Goal: Share content

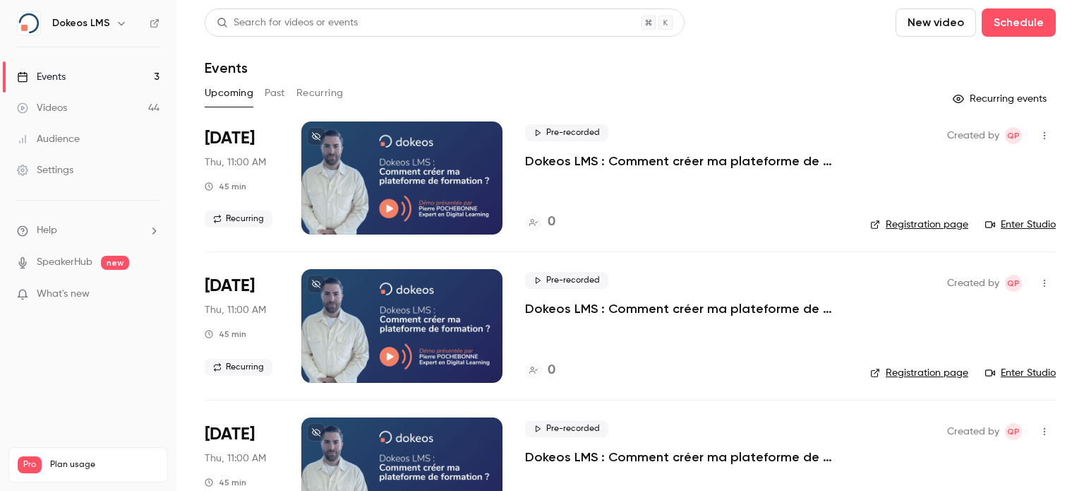
click at [84, 109] on link "Videos 44" at bounding box center [88, 107] width 176 height 31
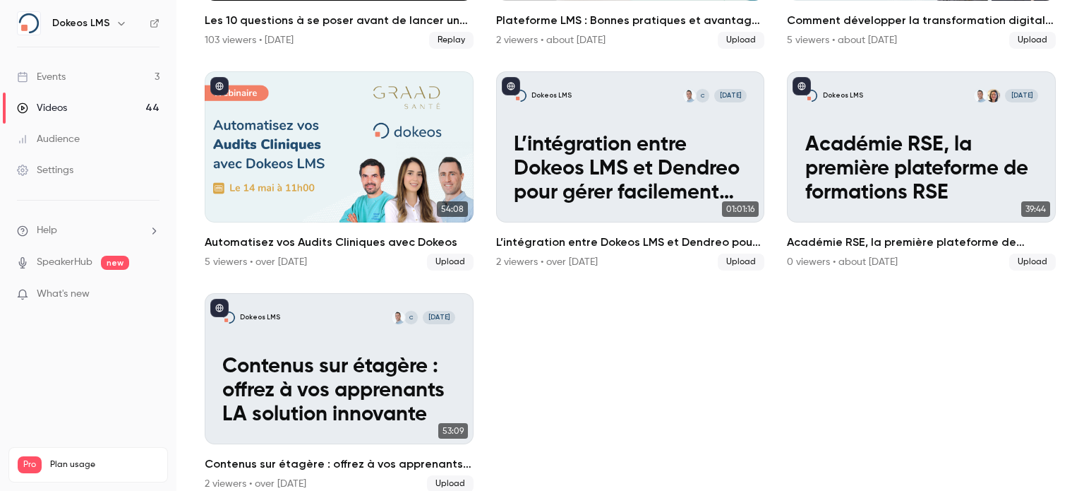
scroll to position [1596, 0]
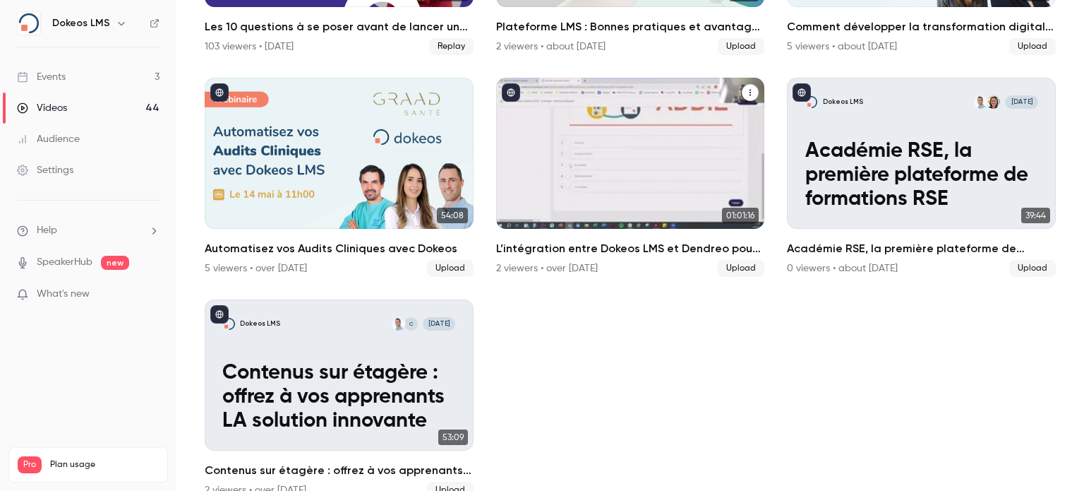
click at [746, 88] on icon "L’intégration entre Dokeos LMS et Dendreo pour gérer facilement vos formations" at bounding box center [750, 92] width 8 height 8
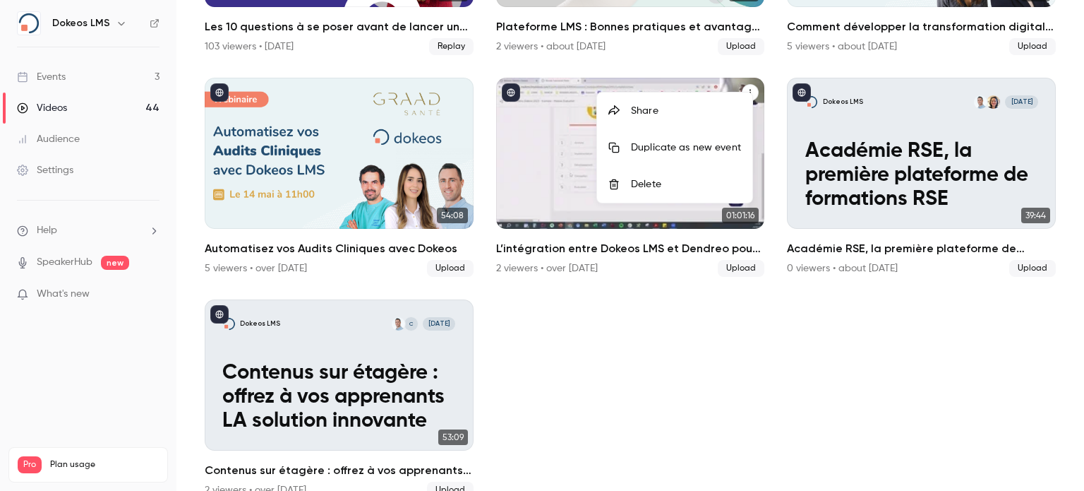
click at [700, 118] on li "Share" at bounding box center [674, 110] width 155 height 37
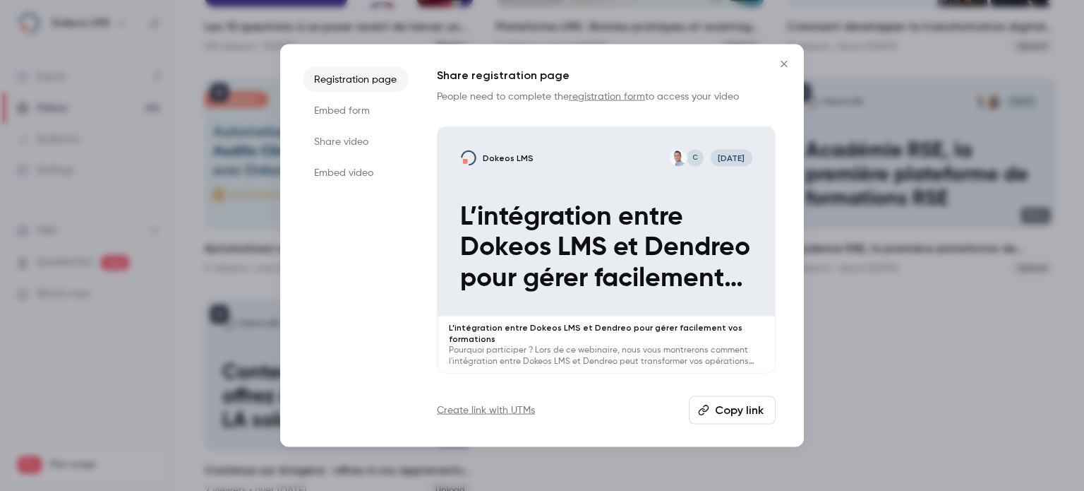
click at [727, 411] on button "Copy link" at bounding box center [732, 410] width 87 height 28
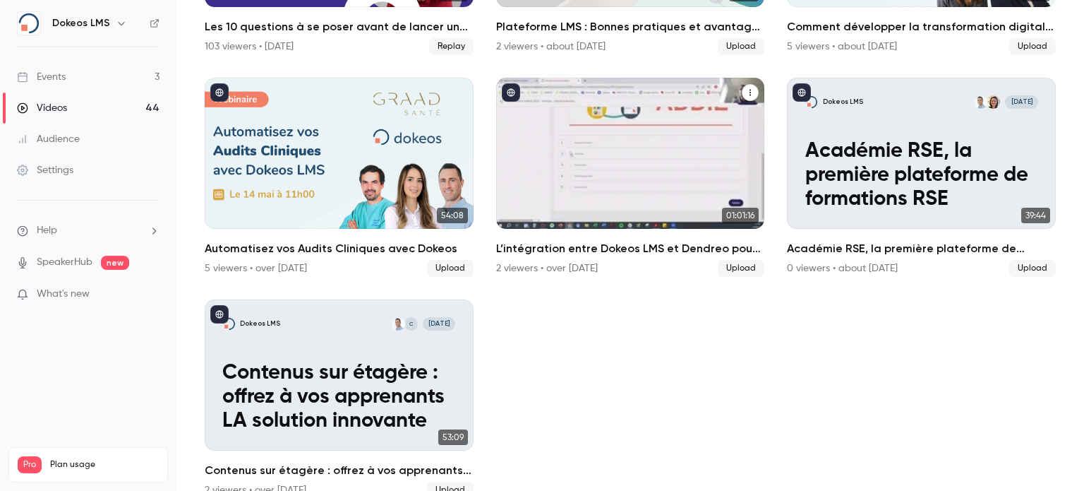
click at [748, 84] on button "L’intégration entre Dokeos LMS et Dendreo pour gérer facilement vos formations" at bounding box center [750, 92] width 17 height 17
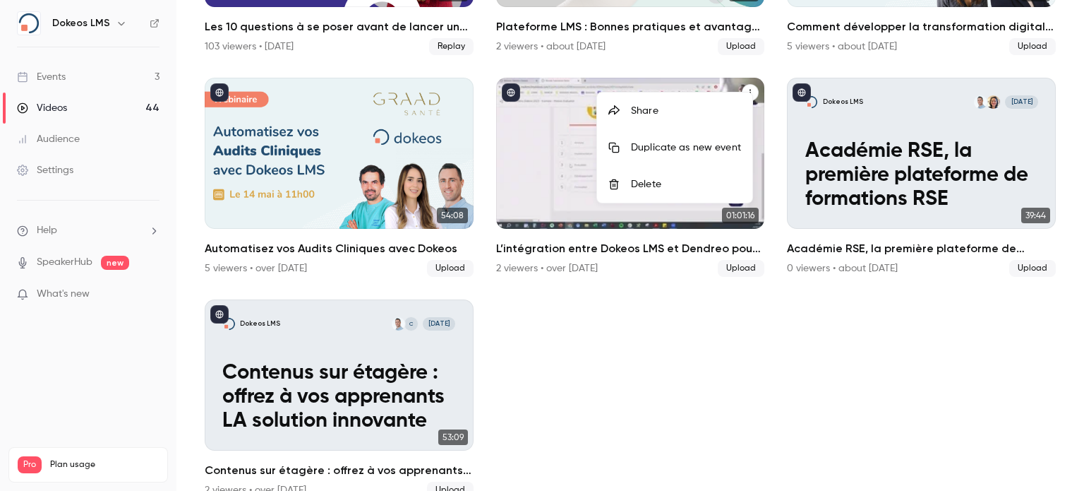
click at [682, 116] on div "Share" at bounding box center [686, 111] width 110 height 14
